Goal: Transaction & Acquisition: Purchase product/service

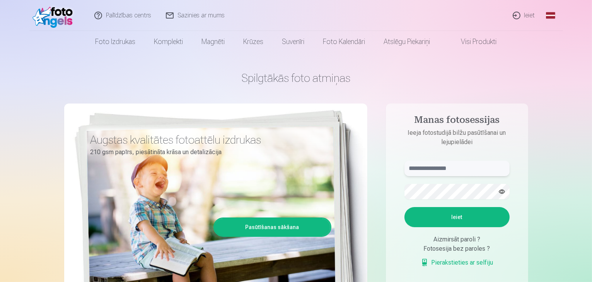
click at [466, 174] on input "text" at bounding box center [456, 168] width 105 height 15
type input "*"
click at [499, 196] on button "button" at bounding box center [501, 191] width 15 height 15
click at [438, 221] on button "Ieiet" at bounding box center [456, 217] width 105 height 20
click at [439, 174] on input "**********" at bounding box center [456, 168] width 105 height 15
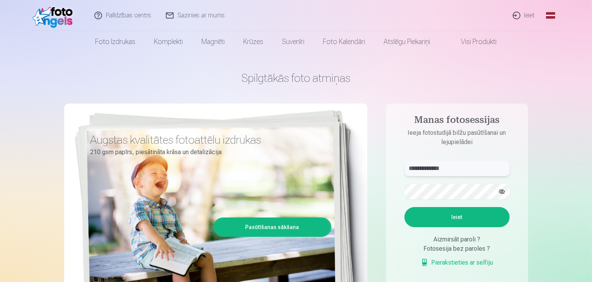
click at [434, 171] on input "**********" at bounding box center [456, 168] width 105 height 15
click at [436, 169] on input "**********" at bounding box center [456, 168] width 105 height 15
click at [438, 171] on input "**********" at bounding box center [456, 168] width 105 height 15
type input "**********"
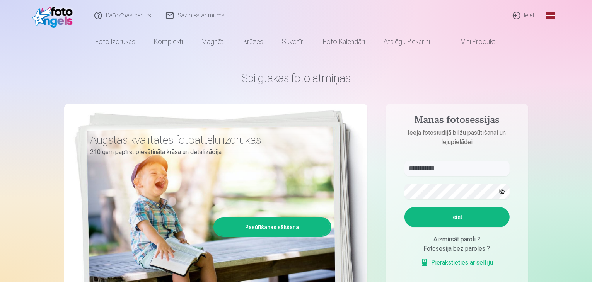
click at [434, 216] on button "Ieiet" at bounding box center [456, 217] width 105 height 20
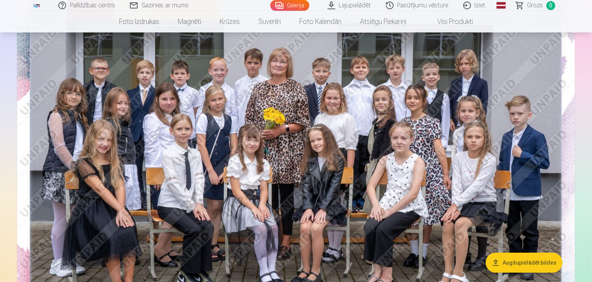
scroll to position [155, 0]
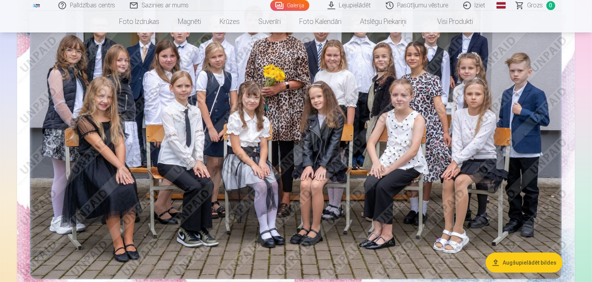
click at [503, 259] on button "Augšupielādēt bildes" at bounding box center [523, 263] width 77 height 20
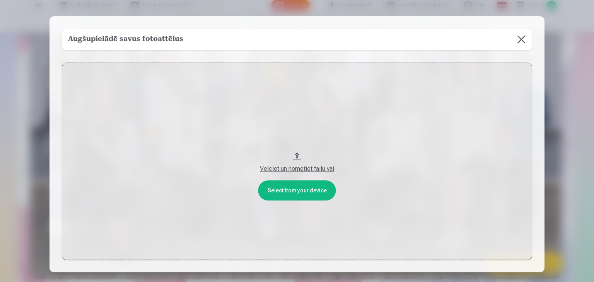
click at [523, 36] on button at bounding box center [521, 40] width 22 height 22
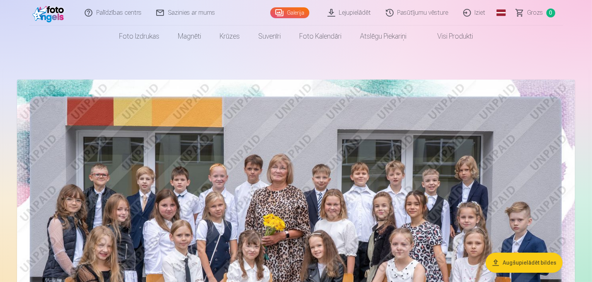
scroll to position [0, 0]
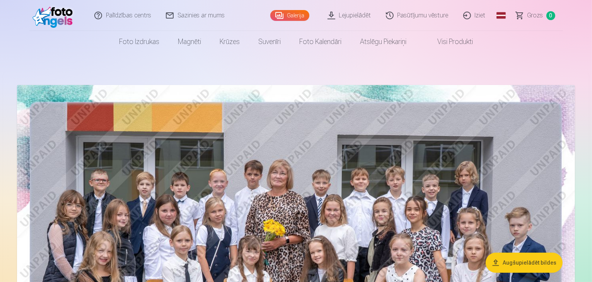
drag, startPoint x: 297, startPoint y: 151, endPoint x: 241, endPoint y: 184, distance: 65.4
click at [241, 184] on img at bounding box center [296, 271] width 558 height 372
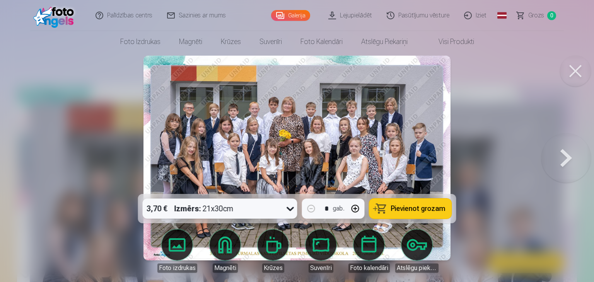
click at [339, 152] on img at bounding box center [296, 158] width 307 height 205
drag, startPoint x: 334, startPoint y: 152, endPoint x: 325, endPoint y: 158, distance: 10.6
drag, startPoint x: 325, startPoint y: 158, endPoint x: 289, endPoint y: 144, distance: 37.7
click at [291, 144] on img at bounding box center [296, 158] width 307 height 205
click at [342, 149] on img at bounding box center [296, 158] width 307 height 205
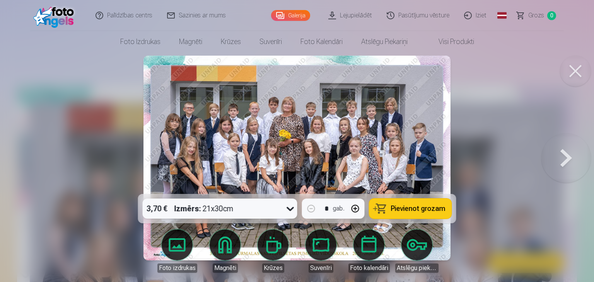
click at [342, 149] on img at bounding box center [296, 158] width 307 height 205
click at [572, 77] on button at bounding box center [575, 71] width 31 height 31
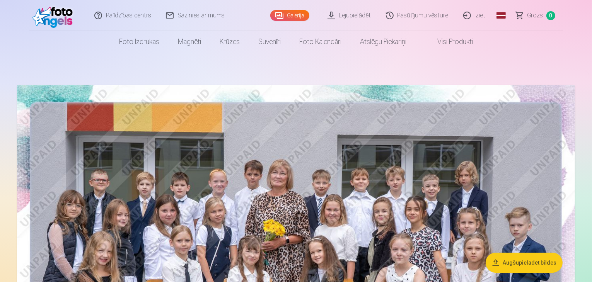
drag, startPoint x: 300, startPoint y: 172, endPoint x: 232, endPoint y: 152, distance: 70.6
click at [232, 152] on img at bounding box center [296, 271] width 558 height 372
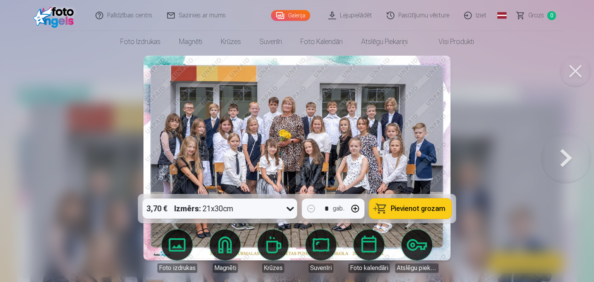
click at [232, 152] on img at bounding box center [296, 158] width 307 height 205
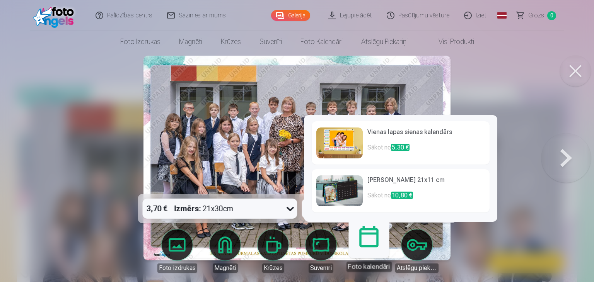
click at [385, 194] on p "Sākot no 10,80 €" at bounding box center [425, 198] width 117 height 15
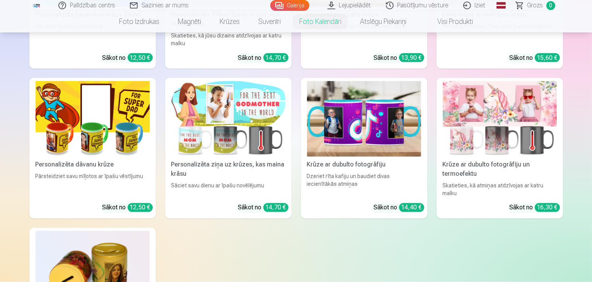
scroll to position [1314, 0]
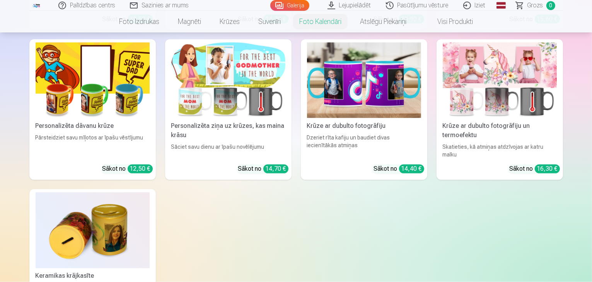
click at [324, 119] on img at bounding box center [364, 81] width 114 height 76
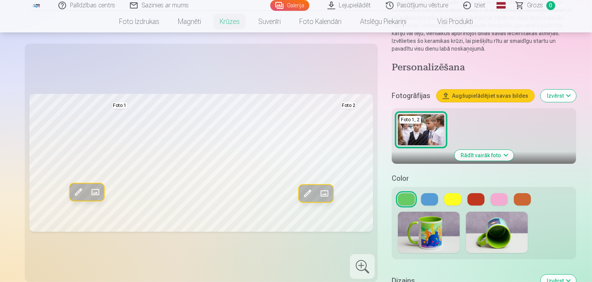
scroll to position [116, 0]
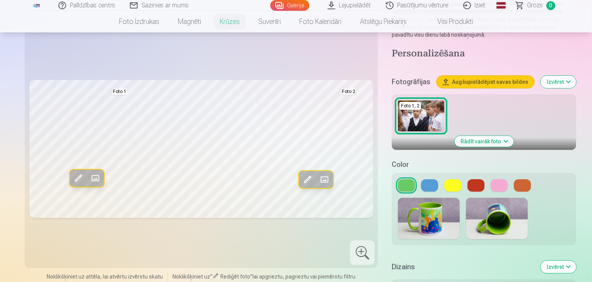
click at [399, 192] on div at bounding box center [484, 219] width 184 height 54
click at [398, 198] on img at bounding box center [429, 218] width 62 height 41
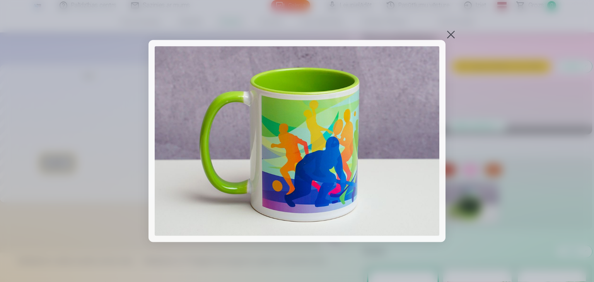
drag, startPoint x: 445, startPoint y: 31, endPoint x: 465, endPoint y: 34, distance: 20.0
click at [449, 31] on div at bounding box center [450, 34] width 11 height 11
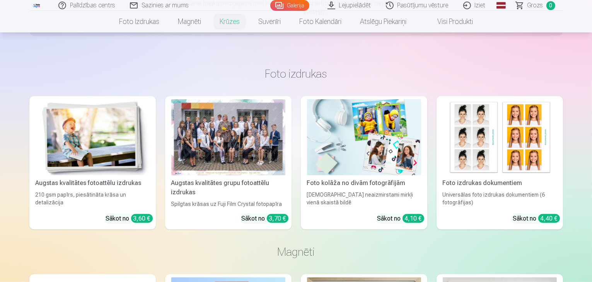
scroll to position [618, 0]
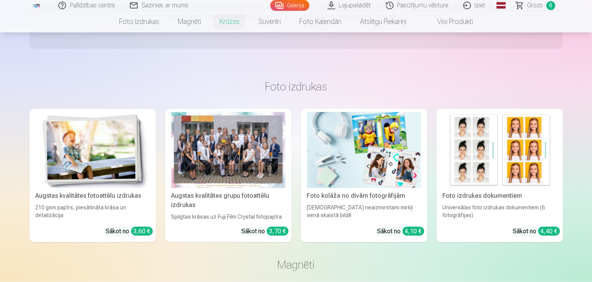
click at [211, 147] on div at bounding box center [228, 150] width 114 height 76
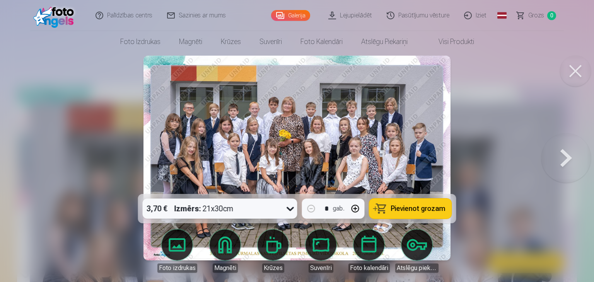
click at [573, 70] on button at bounding box center [575, 71] width 31 height 31
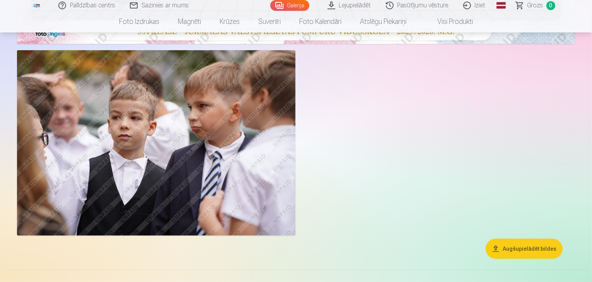
scroll to position [425, 0]
